Goal: Transaction & Acquisition: Purchase product/service

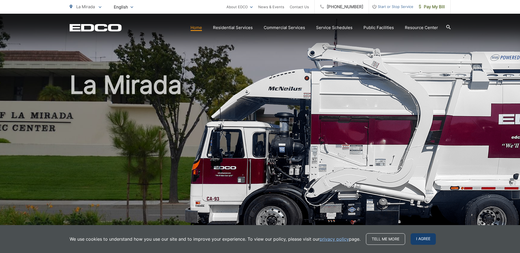
click at [425, 239] on span "I agree" at bounding box center [423, 240] width 25 height 12
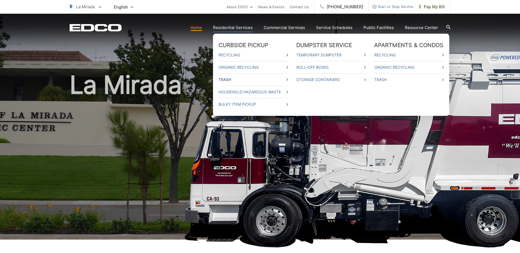
click at [229, 79] on link "Trash" at bounding box center [254, 80] width 70 height 7
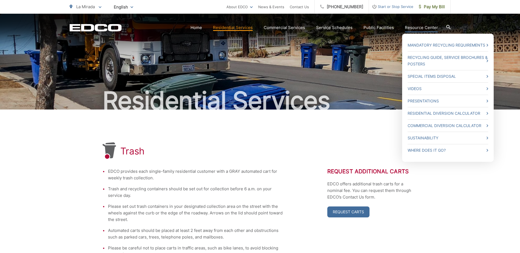
click at [428, 29] on link "Resource Center" at bounding box center [421, 27] width 33 height 7
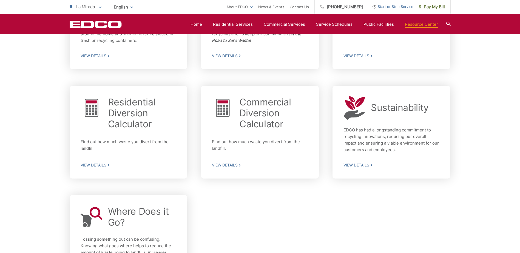
scroll to position [326, 0]
click at [450, 23] on icon at bounding box center [449, 24] width 4 height 4
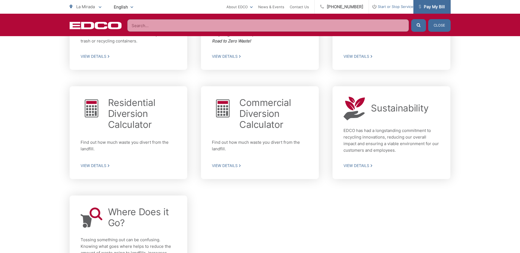
click at [437, 6] on span "Pay My Bill" at bounding box center [432, 7] width 26 height 7
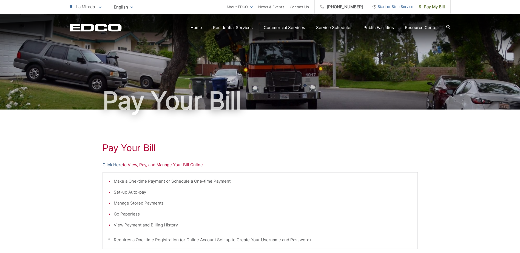
click at [111, 165] on link "Click Here" at bounding box center [113, 165] width 20 height 7
